Goal: Transaction & Acquisition: Subscribe to service/newsletter

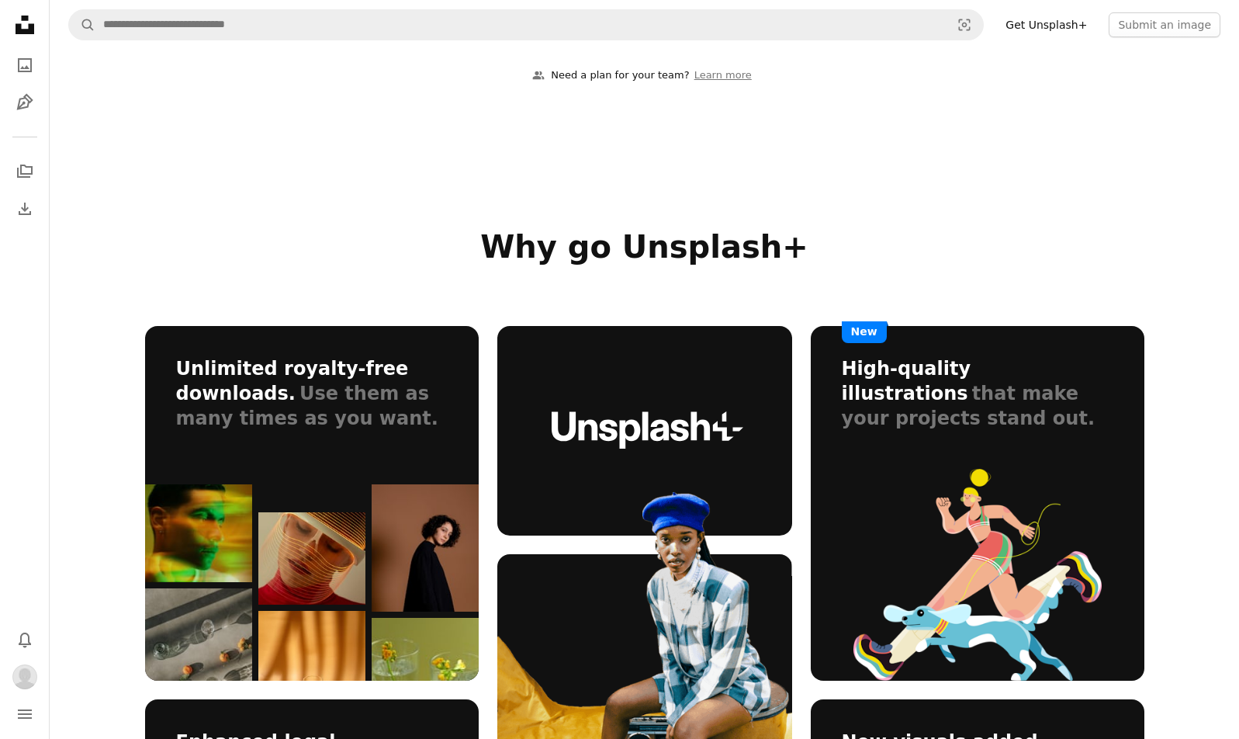
scroll to position [56, 0]
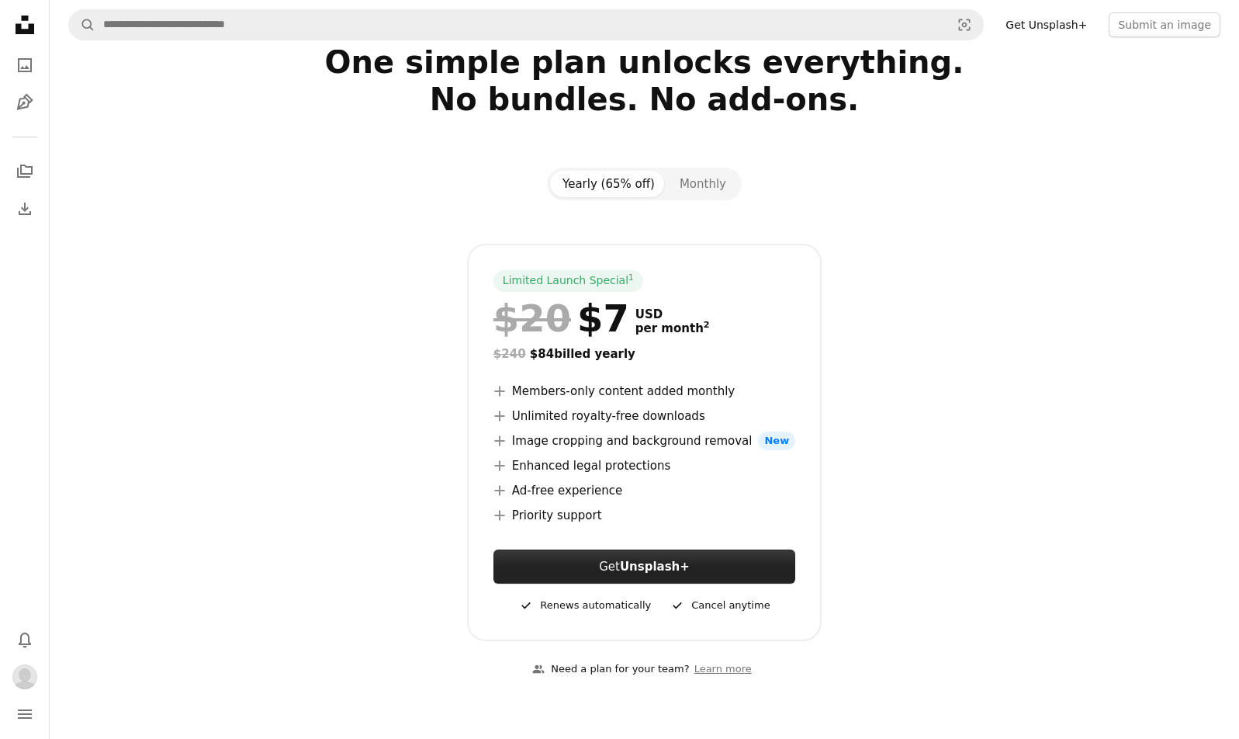
click at [645, 559] on strong "Unsplash+" at bounding box center [655, 566] width 70 height 14
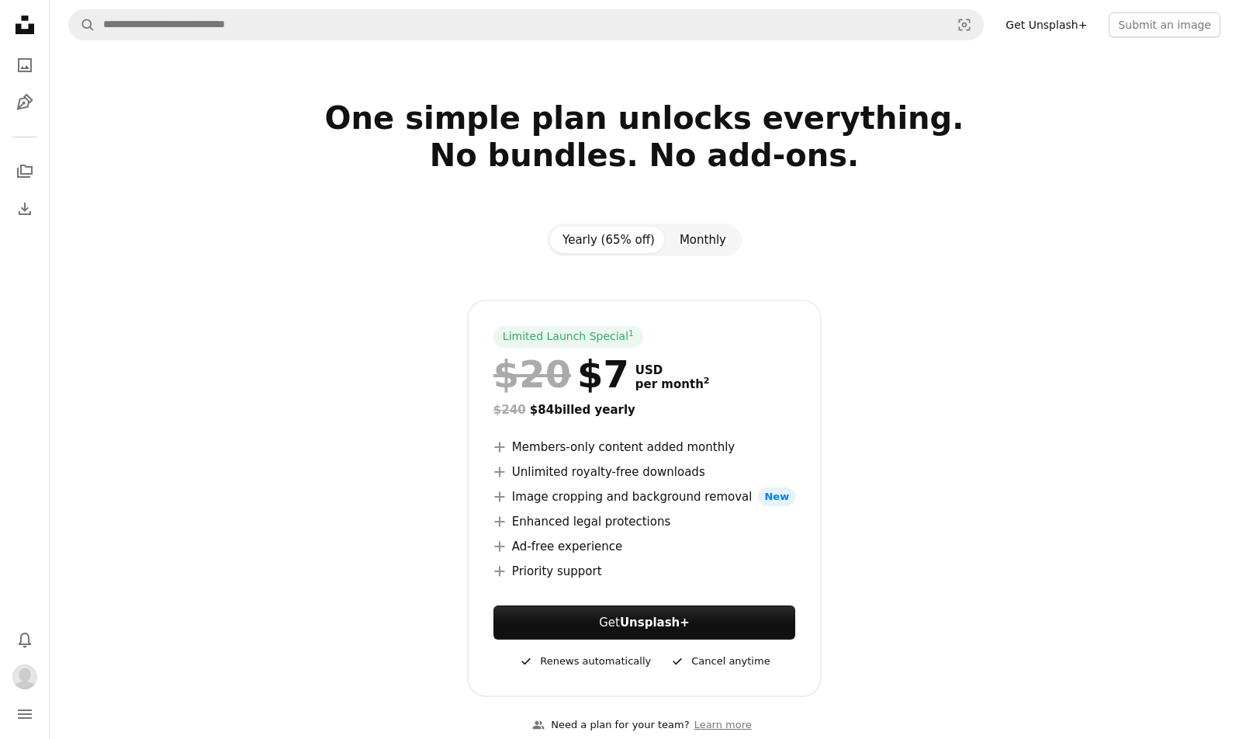
type input "*******"
click at [712, 237] on button "Monthly" at bounding box center [702, 240] width 71 height 26
drag, startPoint x: 637, startPoint y: 626, endPoint x: 476, endPoint y: 506, distance: 201.3
click at [638, 626] on strong "Unsplash+" at bounding box center [655, 622] width 70 height 14
